Goal: Find specific page/section: Find specific page/section

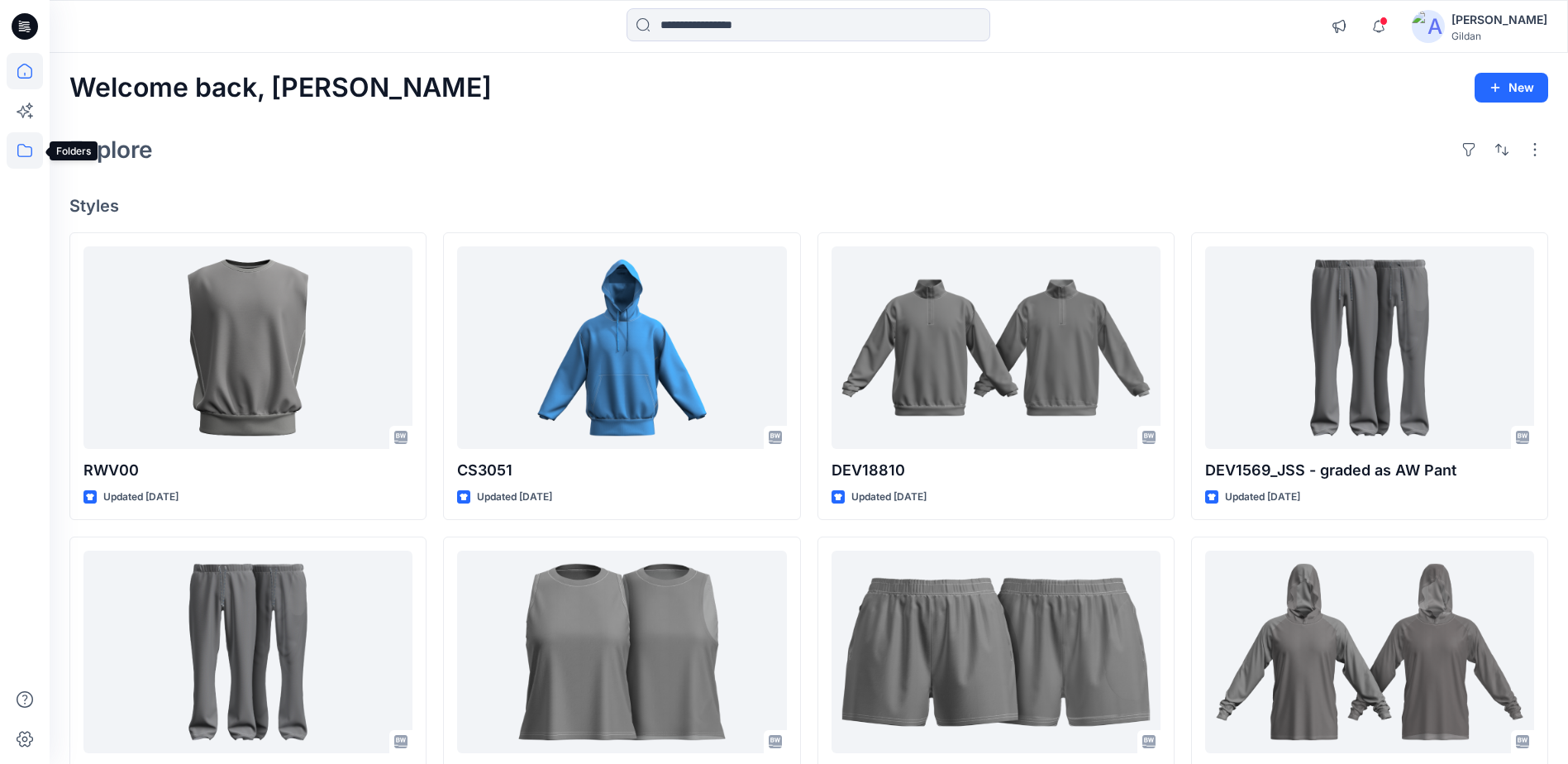
click at [28, 145] on icon at bounding box center [25, 150] width 37 height 37
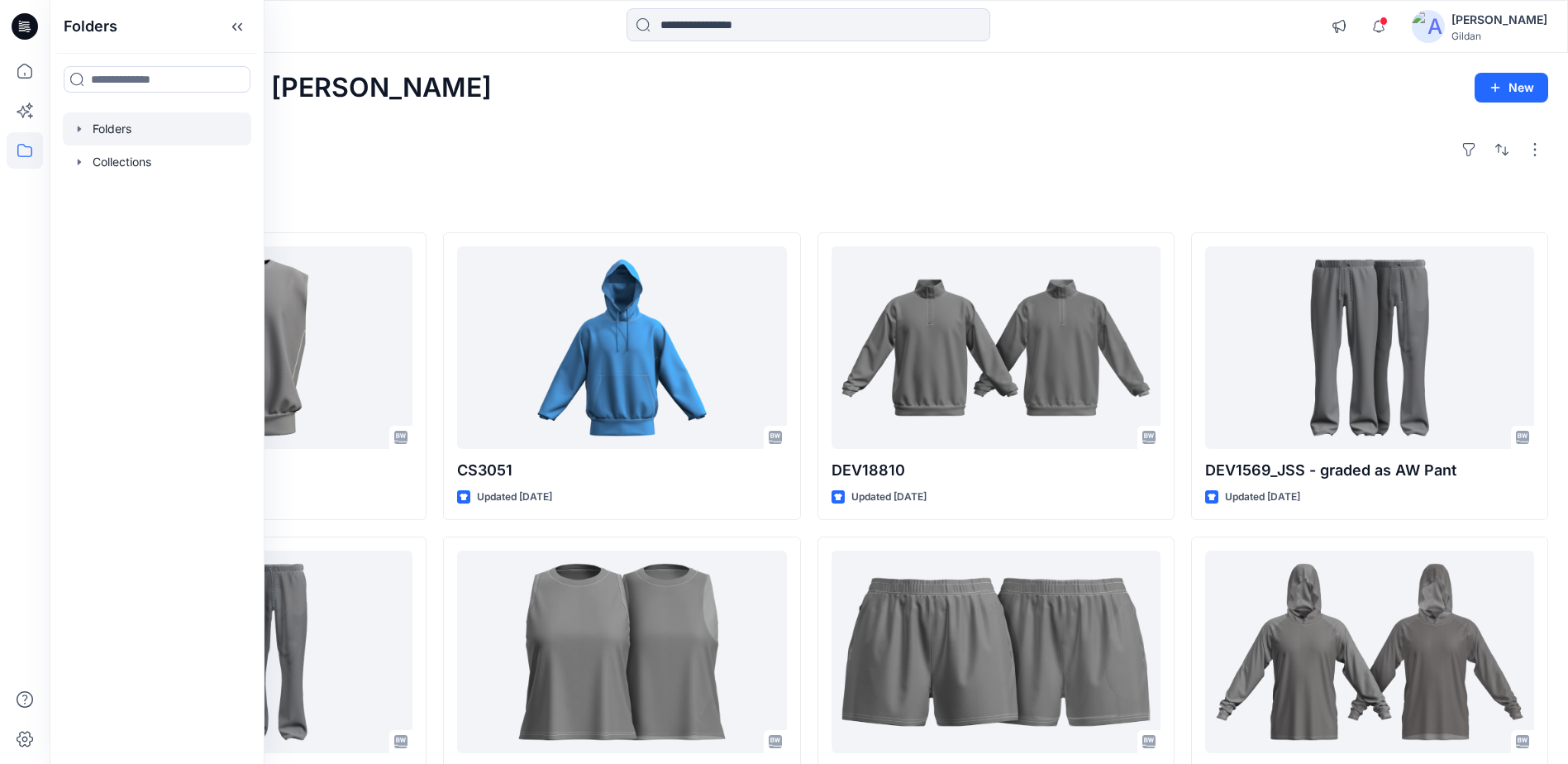
click at [117, 127] on div at bounding box center [156, 129] width 188 height 33
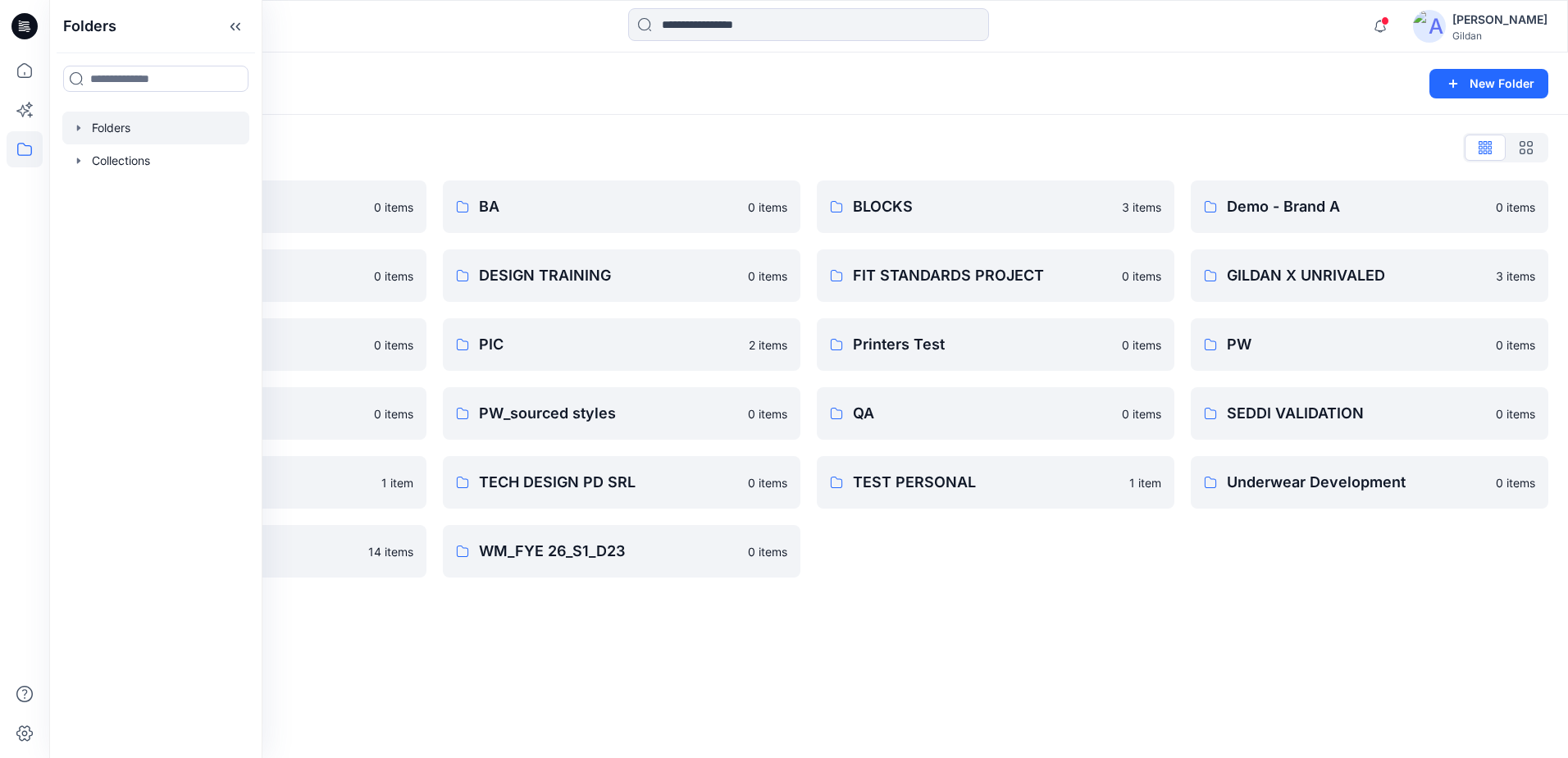
click at [797, 102] on div "Folders New Folder" at bounding box center [808, 83] width 1519 height 62
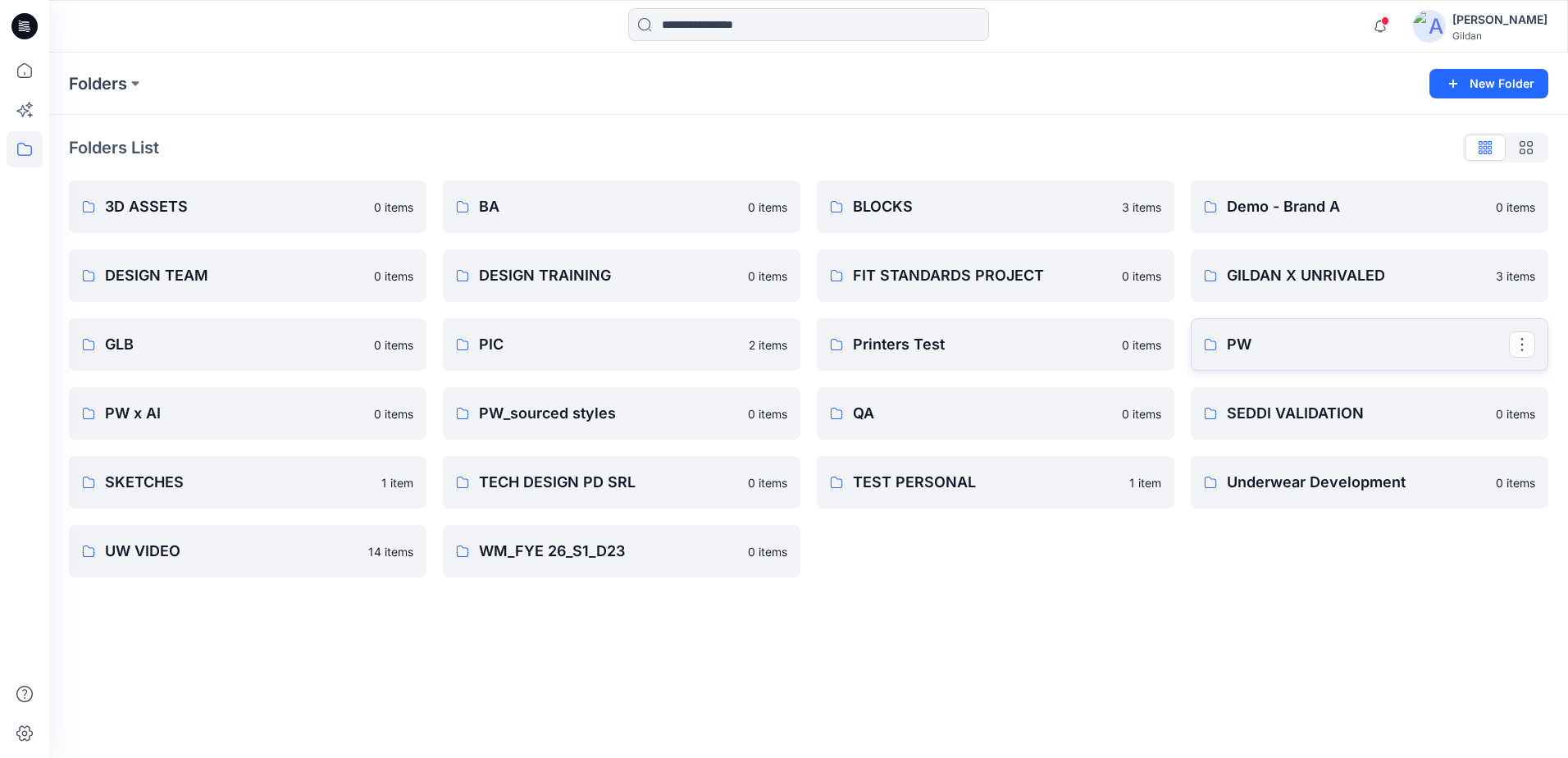
click at [1274, 333] on link "PW" at bounding box center [1369, 344] width 357 height 52
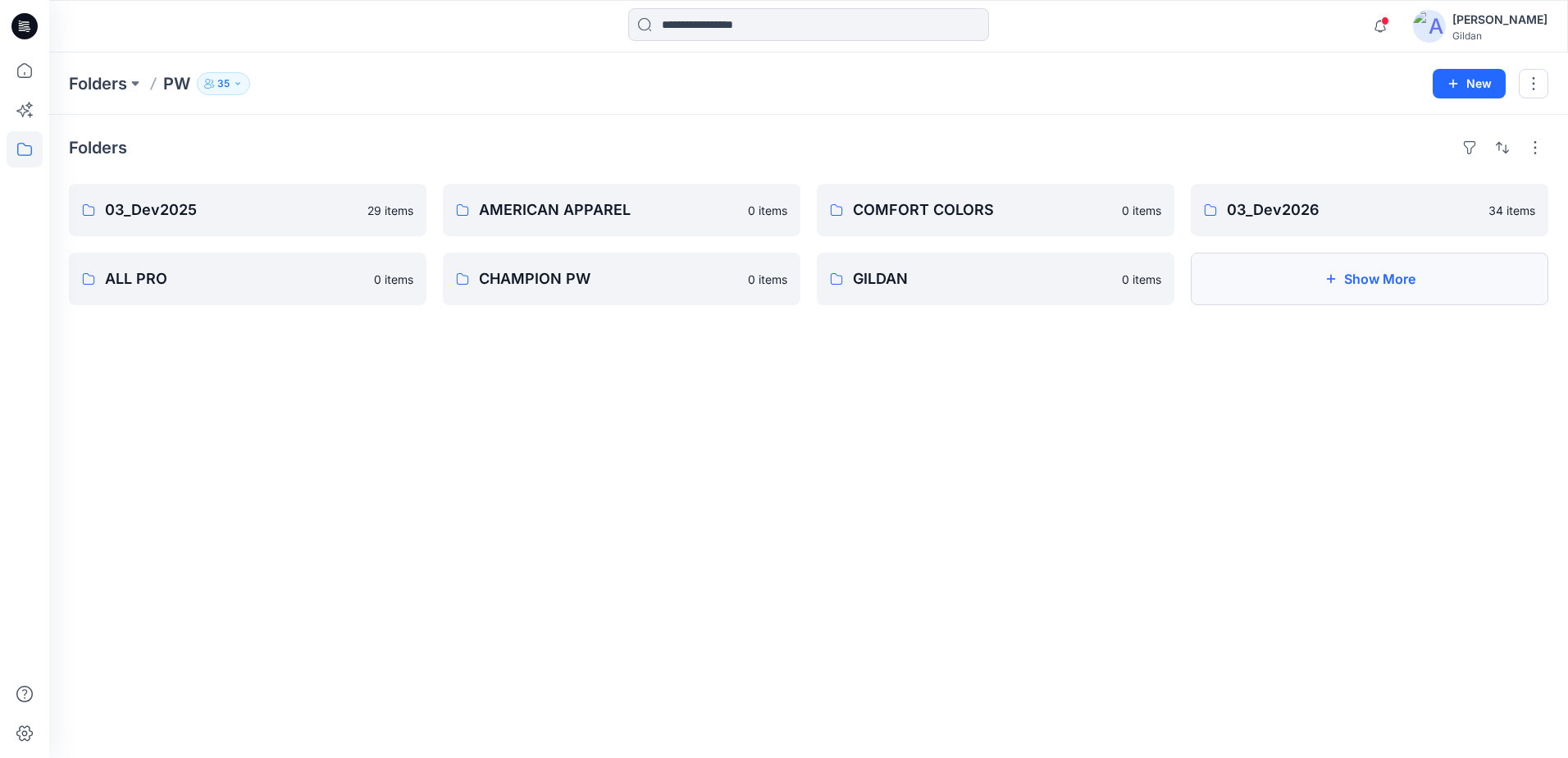
click at [1305, 275] on button "Show More" at bounding box center [1369, 279] width 357 height 52
